Goal: Transaction & Acquisition: Purchase product/service

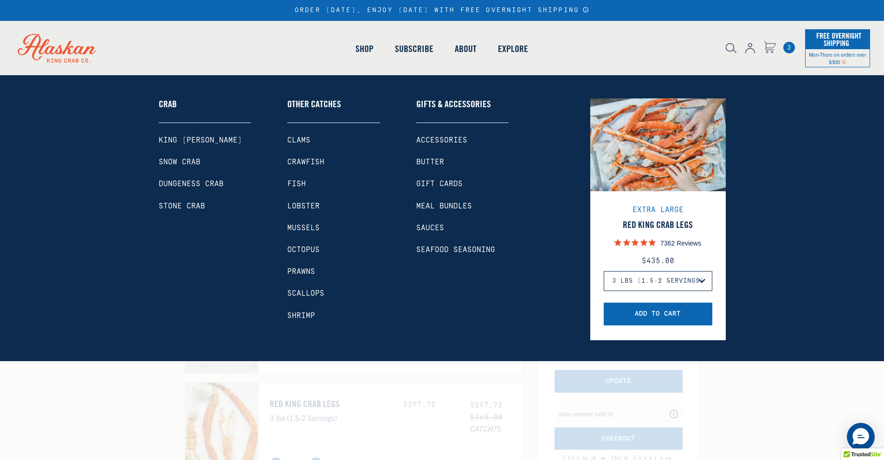
click at [369, 49] on link "Shop" at bounding box center [364, 48] width 39 height 53
click at [314, 249] on link "Octopus" at bounding box center [333, 250] width 93 height 9
click at [311, 247] on link "Octopus" at bounding box center [333, 250] width 93 height 9
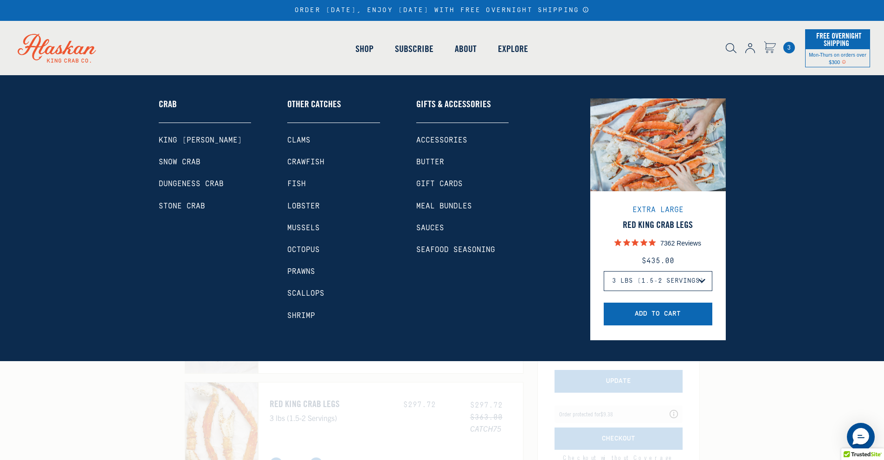
click at [311, 248] on link "Octopus" at bounding box center [333, 250] width 93 height 9
click at [308, 250] on link "Octopus" at bounding box center [333, 250] width 93 height 9
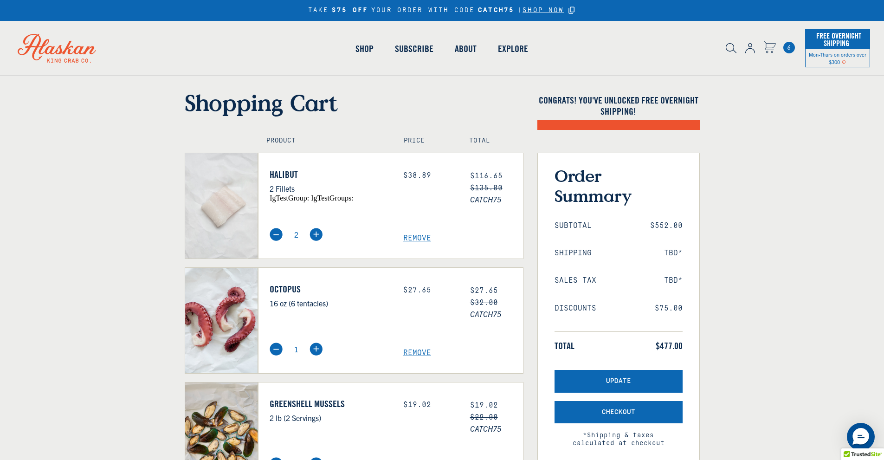
click at [273, 235] on img at bounding box center [276, 234] width 13 height 13
type input "1"
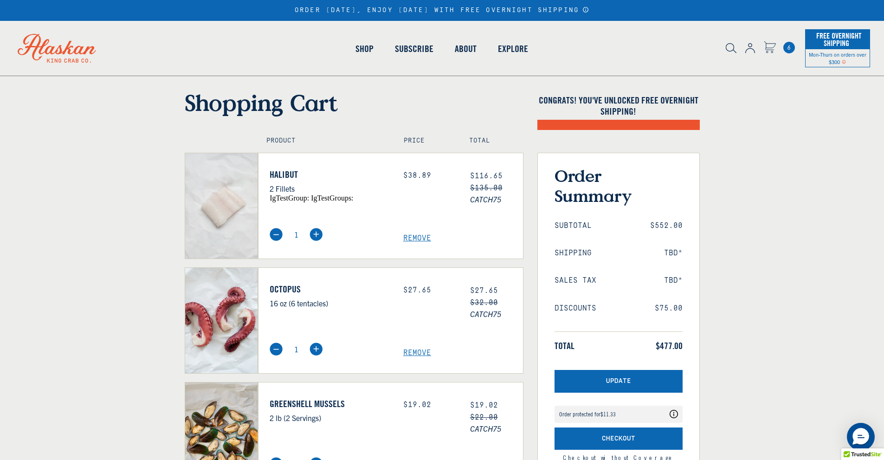
click at [570, 375] on button "Update" at bounding box center [619, 381] width 128 height 23
click at [420, 353] on span "Remove" at bounding box center [463, 353] width 120 height 9
click at [412, 354] on span "Remove" at bounding box center [463, 353] width 120 height 9
click at [601, 390] on button "Update" at bounding box center [619, 381] width 128 height 23
click at [613, 378] on span "Update" at bounding box center [618, 381] width 25 height 8
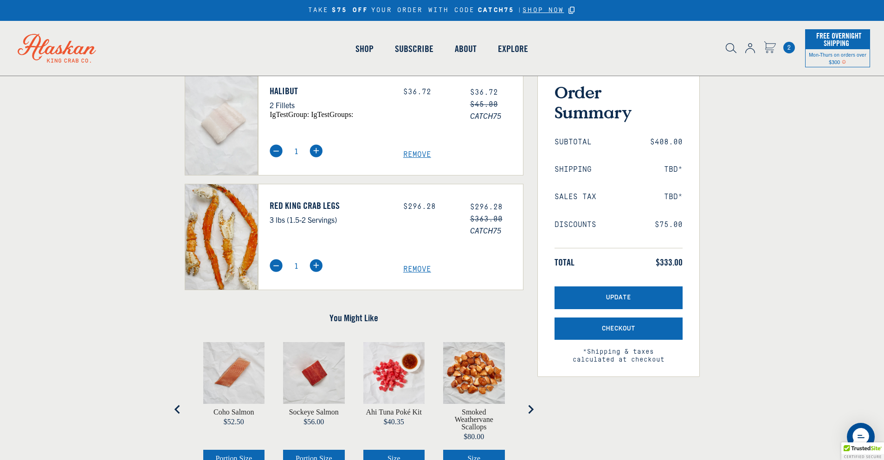
scroll to position [46, 0]
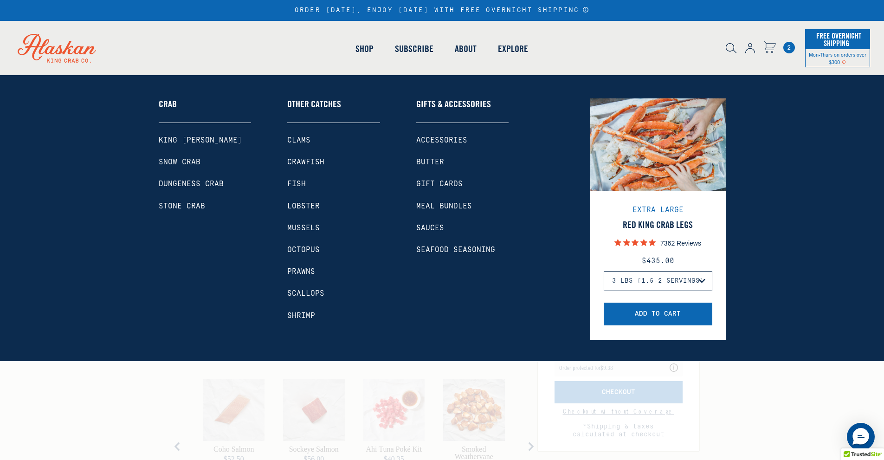
click at [309, 225] on link "Mussels" at bounding box center [333, 228] width 93 height 9
click at [307, 228] on link "Mussels" at bounding box center [333, 228] width 93 height 9
